Goal: Transaction & Acquisition: Purchase product/service

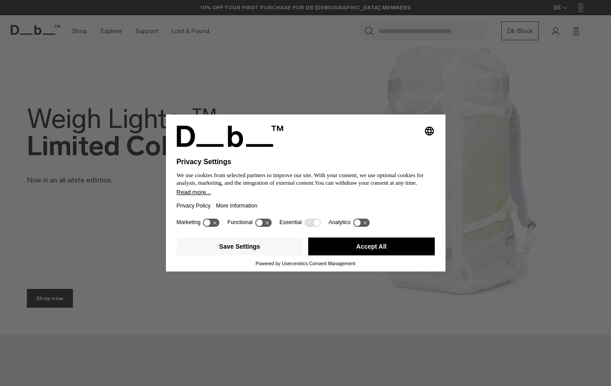
click at [357, 251] on button "Accept All" at bounding box center [371, 247] width 127 height 18
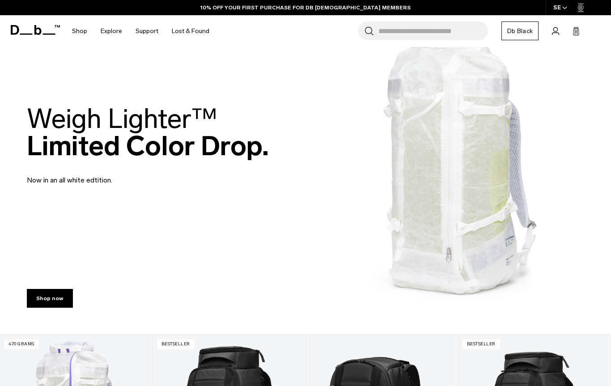
click at [354, 252] on img at bounding box center [305, 145] width 611 height 379
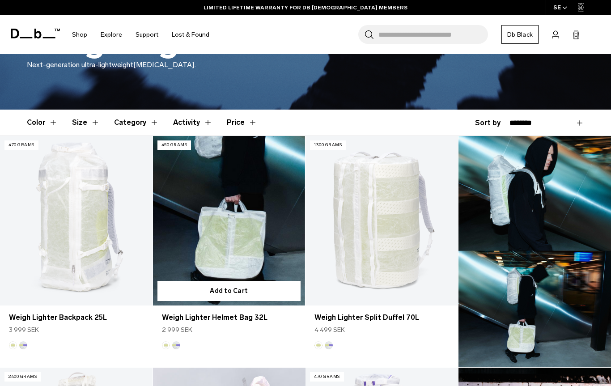
scroll to position [183, 0]
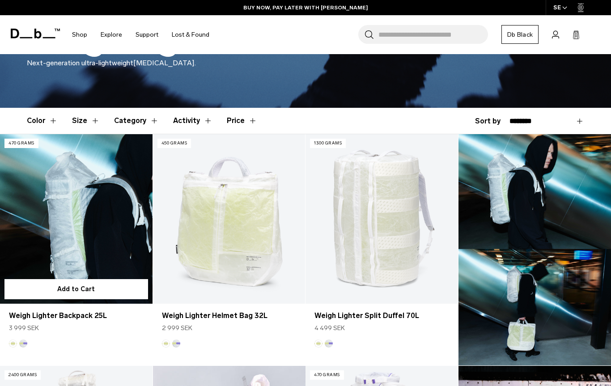
click at [117, 221] on link "Weigh Lighter Backpack 25L" at bounding box center [76, 218] width 153 height 169
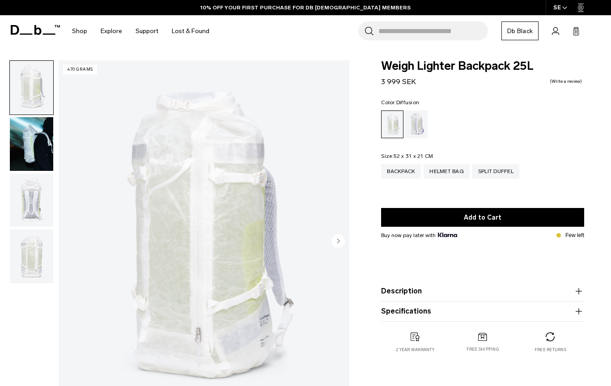
click at [334, 240] on circle "Next slide" at bounding box center [338, 240] width 13 height 13
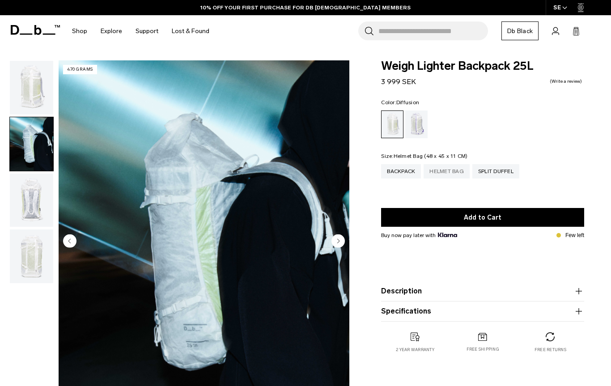
click at [454, 170] on div "Helmet Bag" at bounding box center [447, 171] width 46 height 14
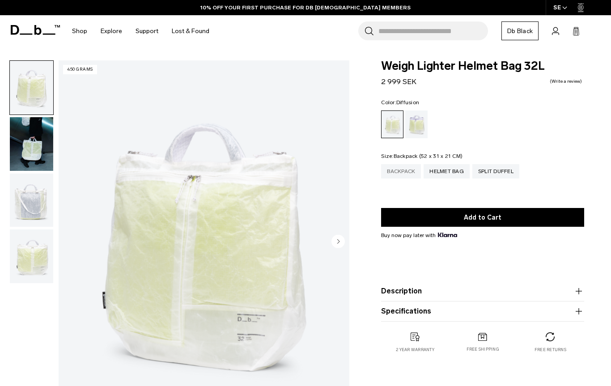
click at [390, 174] on div "Backpack" at bounding box center [401, 171] width 40 height 14
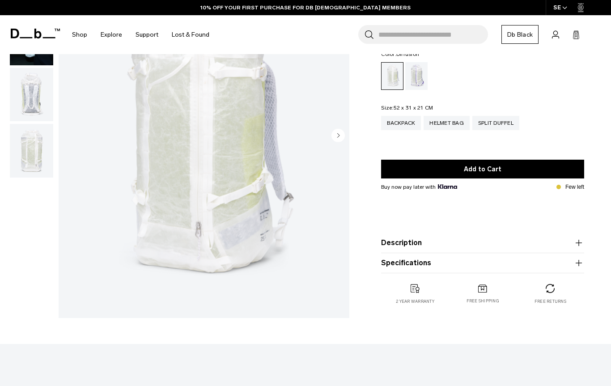
click at [417, 260] on button "Specifications" at bounding box center [482, 263] width 203 height 11
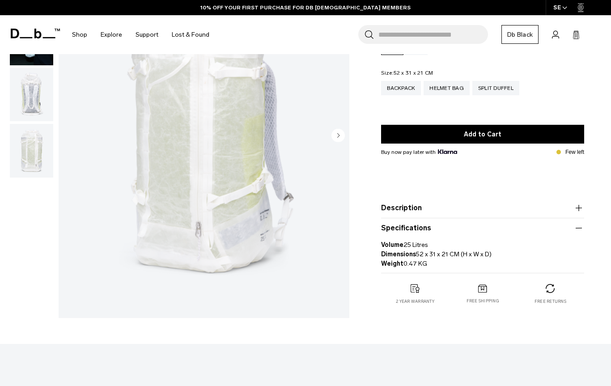
click at [440, 210] on button "Description" at bounding box center [482, 208] width 203 height 11
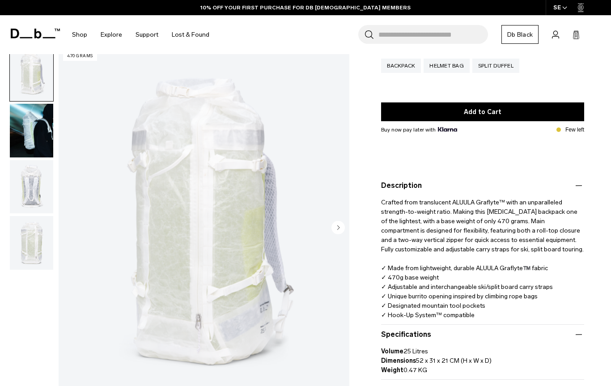
scroll to position [129, 0]
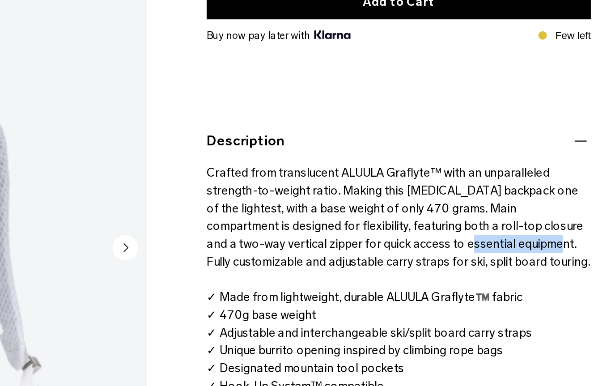
drag, startPoint x: 207, startPoint y: 131, endPoint x: 252, endPoint y: 131, distance: 45.6
click at [381, 167] on p "Crafted from translucent ALUULA Graflyte™ with an unparalleled strength-to-weig…" at bounding box center [482, 231] width 203 height 129
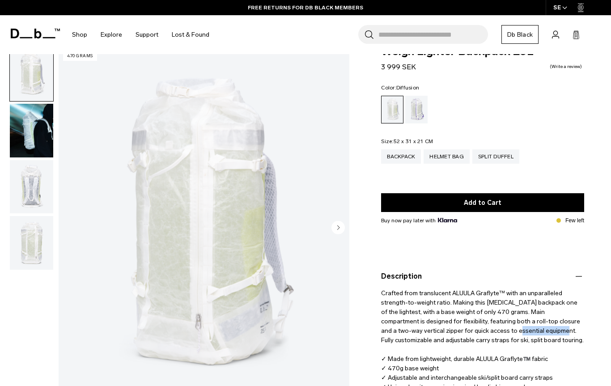
scroll to position [0, 0]
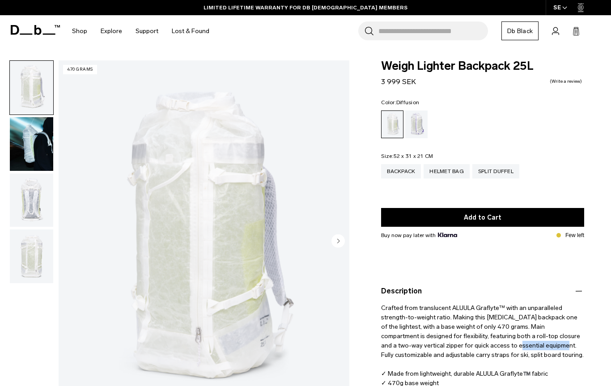
click at [32, 146] on img "button" at bounding box center [31, 144] width 43 height 54
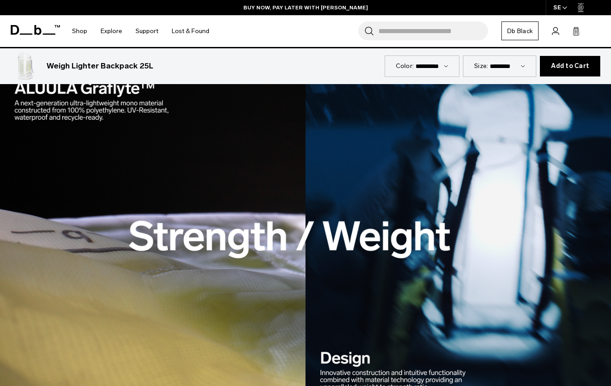
scroll to position [1188, 0]
